Goal: Information Seeking & Learning: Learn about a topic

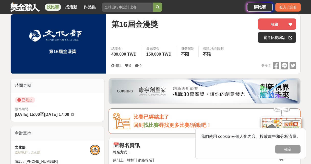
scroll to position [77, 0]
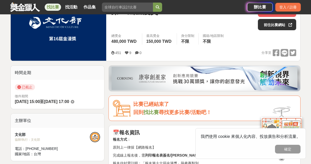
click at [153, 115] on link "找比賽" at bounding box center [151, 112] width 15 height 6
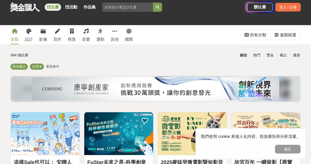
click at [285, 151] on button "確定" at bounding box center [288, 148] width 26 height 9
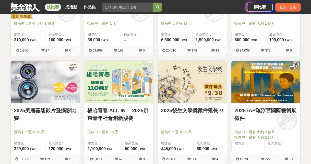
scroll to position [614, 0]
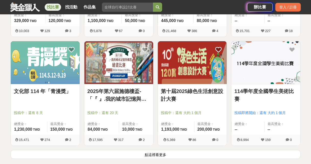
click at [51, 93] on link "文化部 114 年「青漫獎」" at bounding box center [45, 91] width 63 height 8
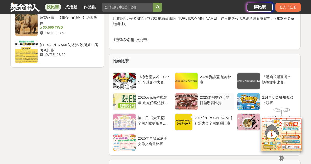
scroll to position [716, 0]
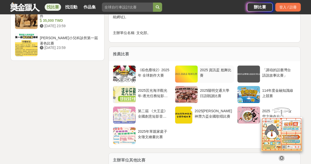
click at [207, 69] on div "2025 資訊盃 尬舞比賽" at bounding box center [216, 72] width 32 height 10
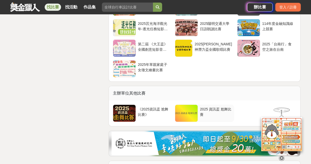
scroll to position [1023, 0]
